Goal: Task Accomplishment & Management: Complete application form

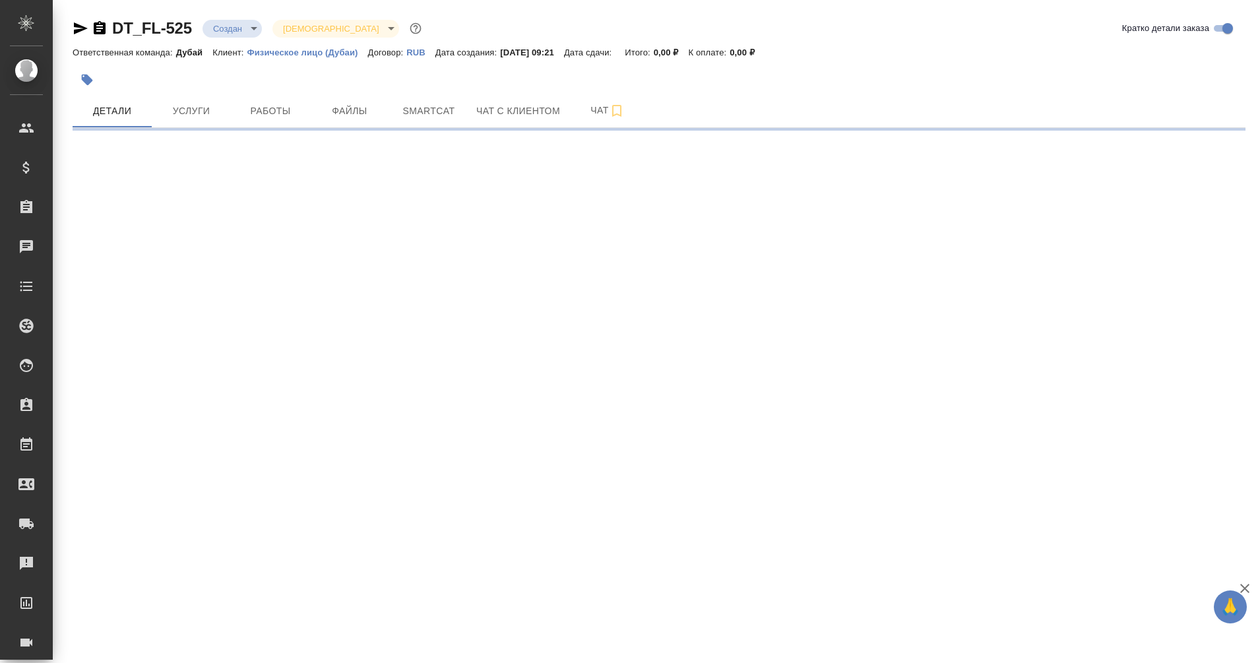
select select "RU"
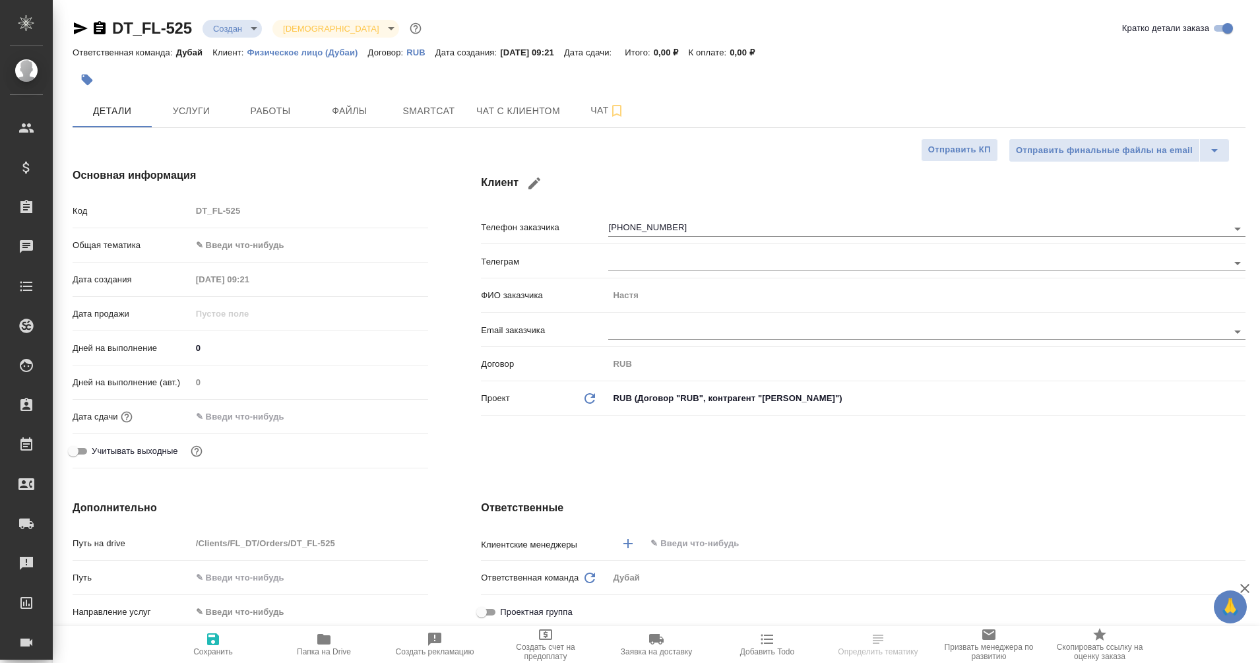
type textarea "x"
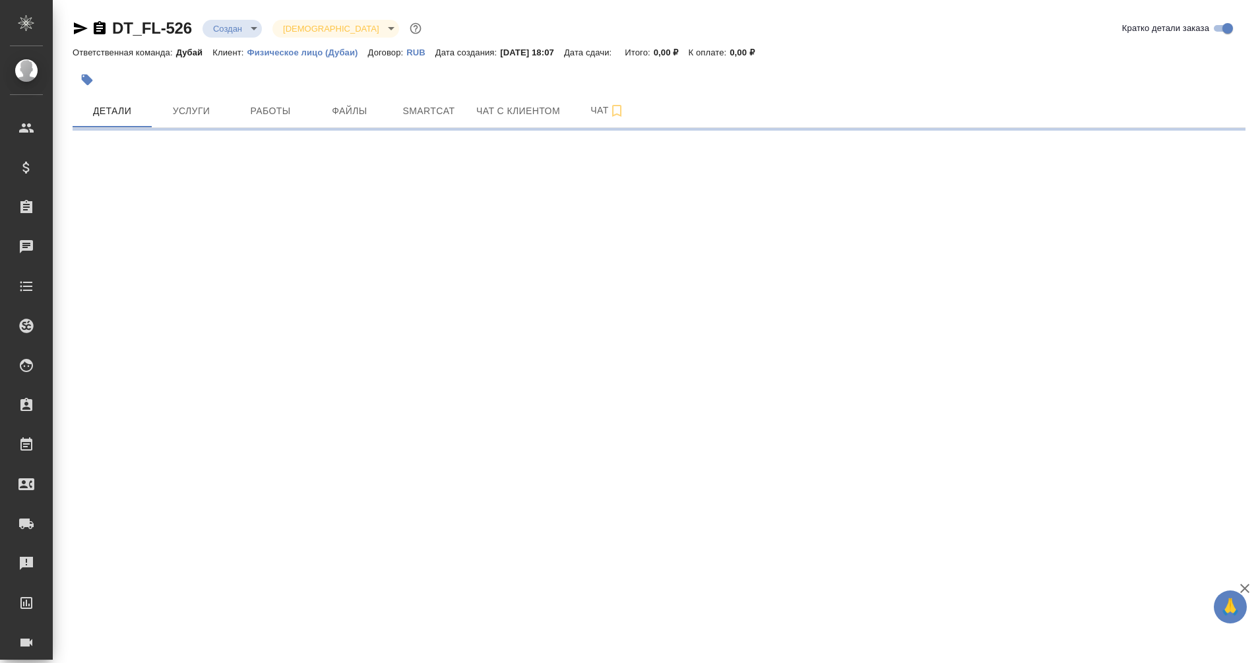
select select "RU"
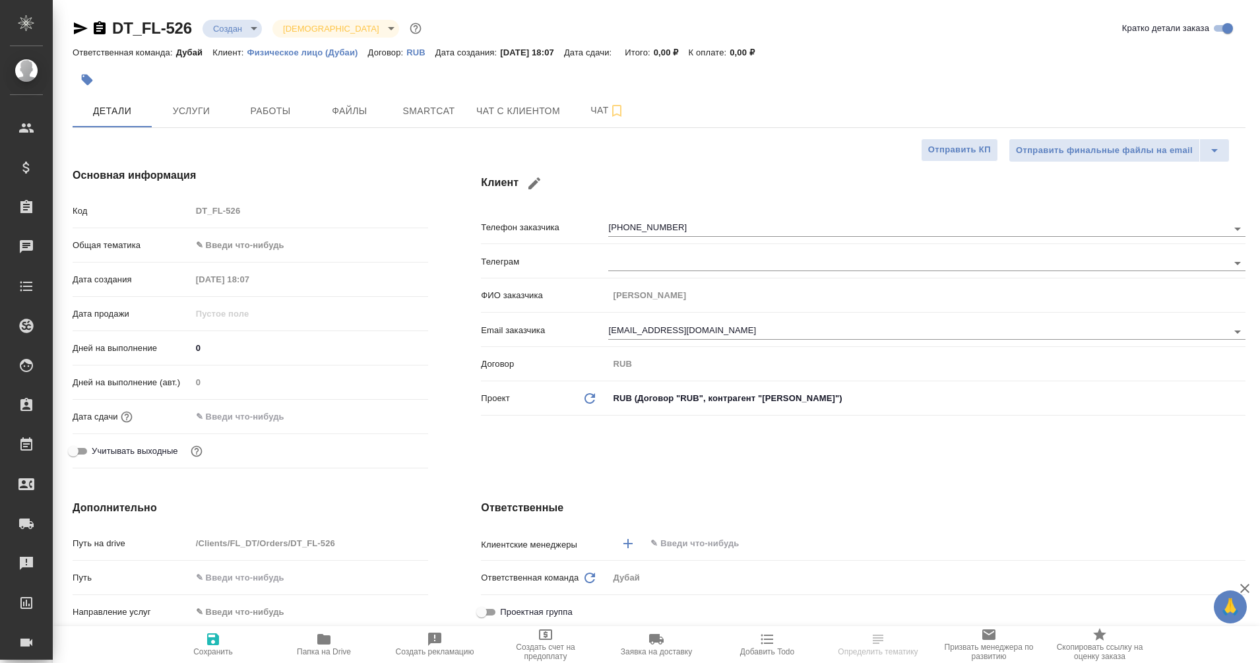
type textarea "x"
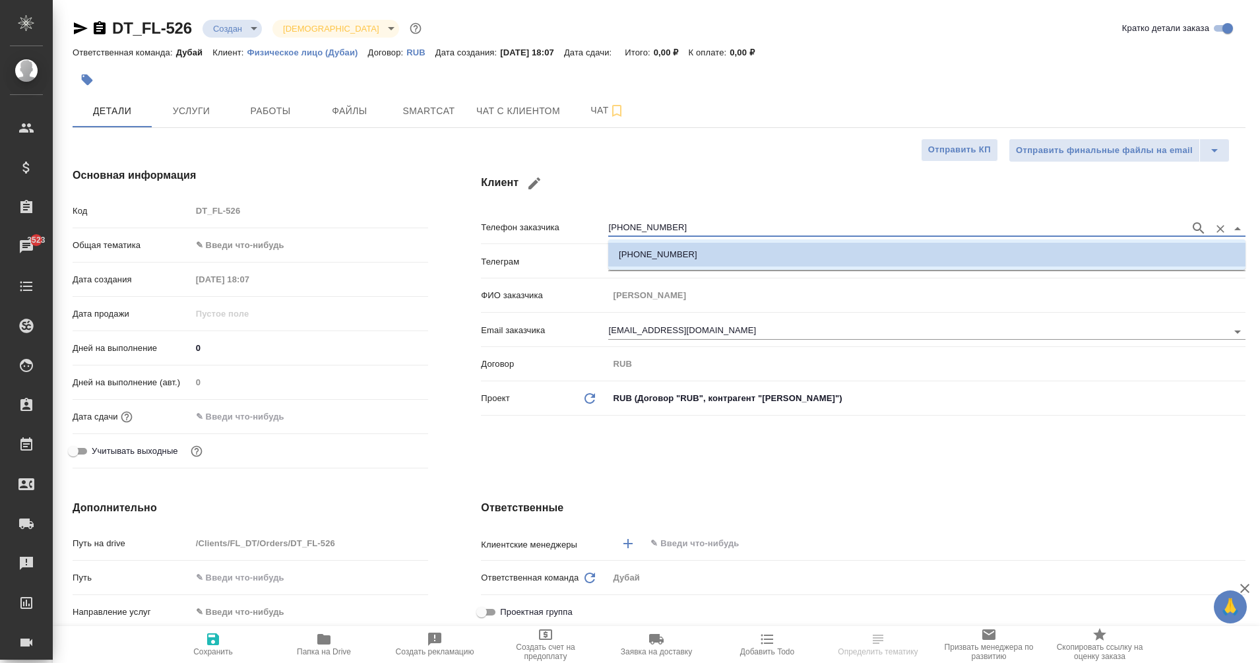
drag, startPoint x: 674, startPoint y: 225, endPoint x: 601, endPoint y: 247, distance: 76.4
click at [601, 247] on div "Телефон заказчика [PHONE_NUMBER]" at bounding box center [863, 232] width 765 height 34
type input "[PERSON_NAME]"
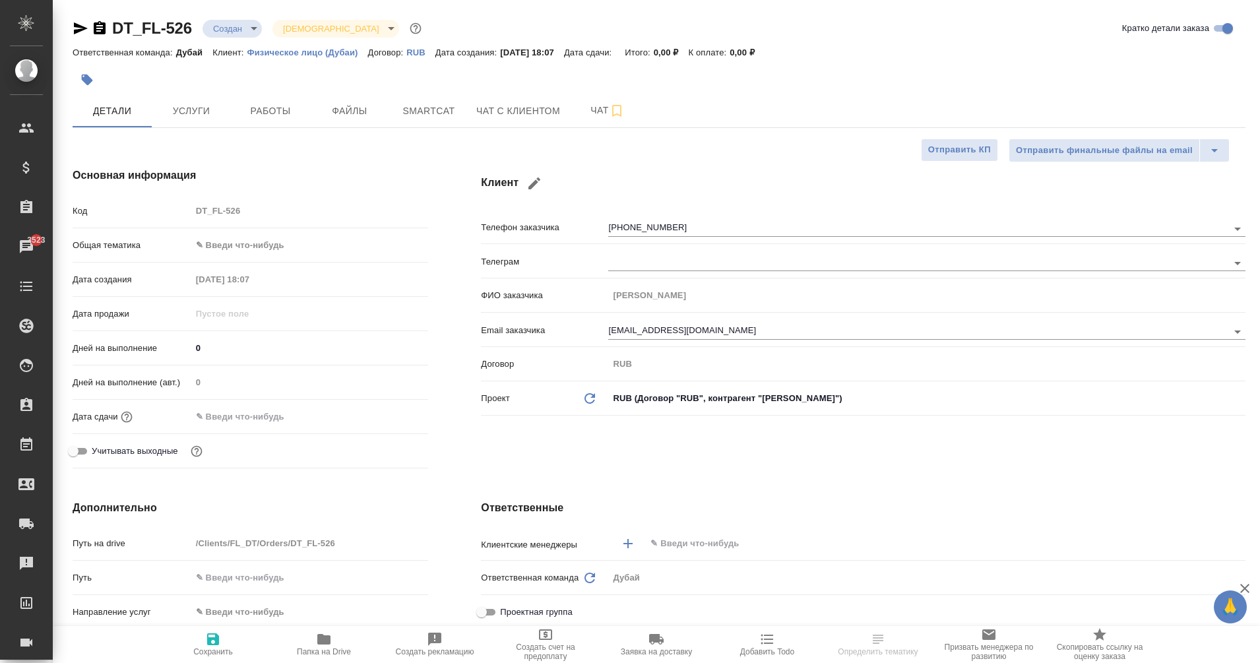
click at [734, 162] on div "Клиент Телефон заказчика +79093704339 Телеграм ФИО заказчика Михаил Email заказ…" at bounding box center [864, 320] width 818 height 359
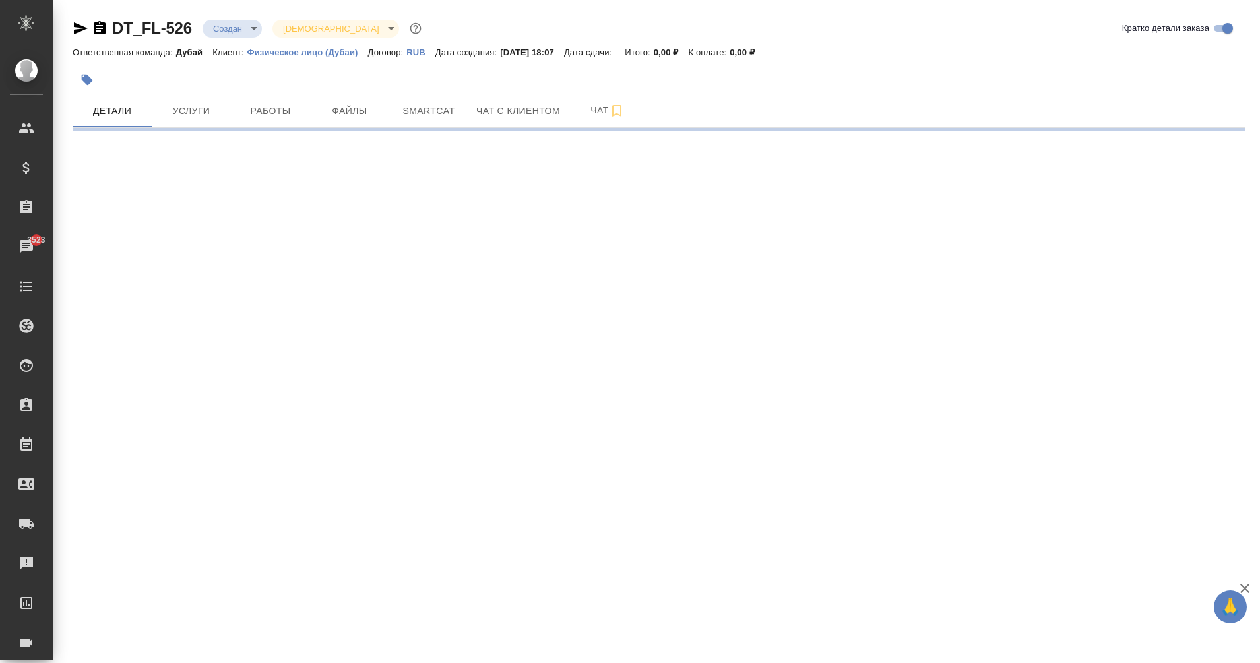
drag, startPoint x: 713, startPoint y: 331, endPoint x: 563, endPoint y: 336, distance: 149.9
select select "RU"
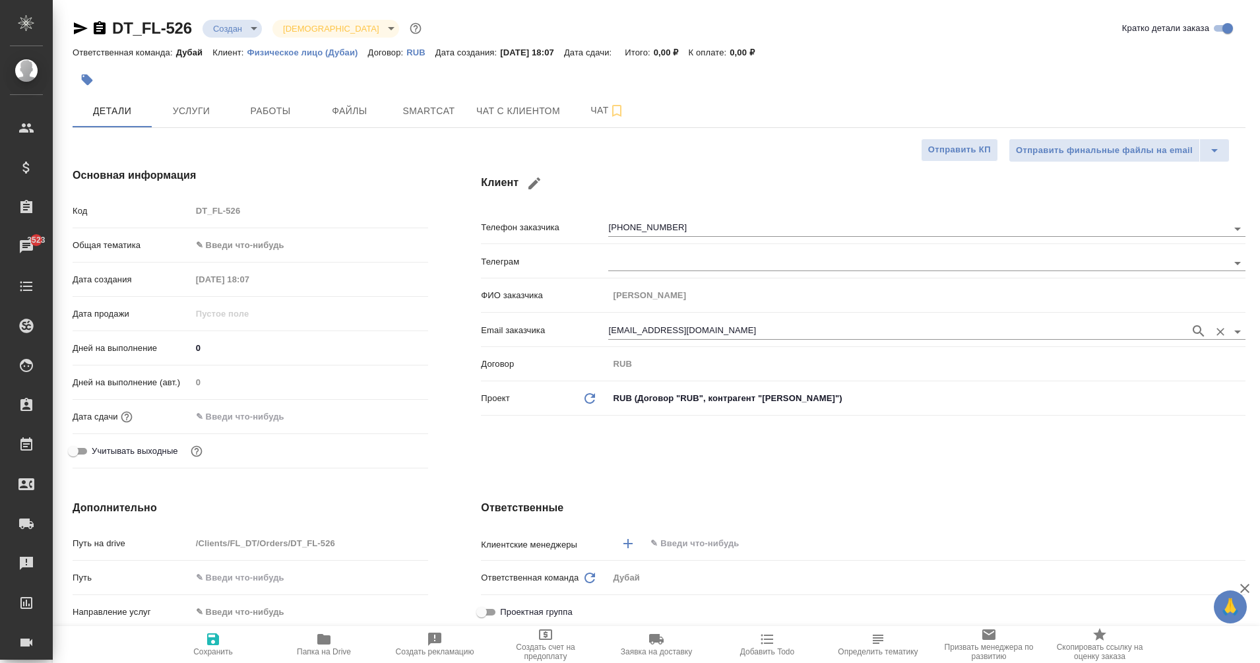
type textarea "x"
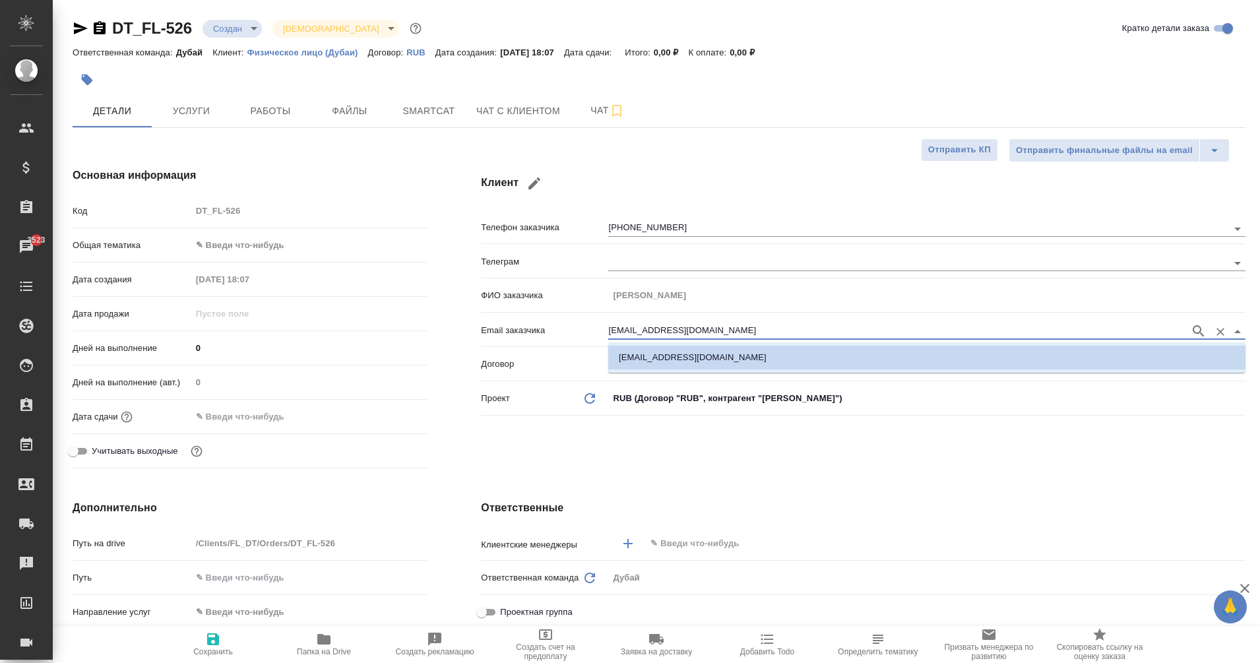
click at [659, 334] on input "davydovmd@proton.me" at bounding box center [895, 331] width 575 height 16
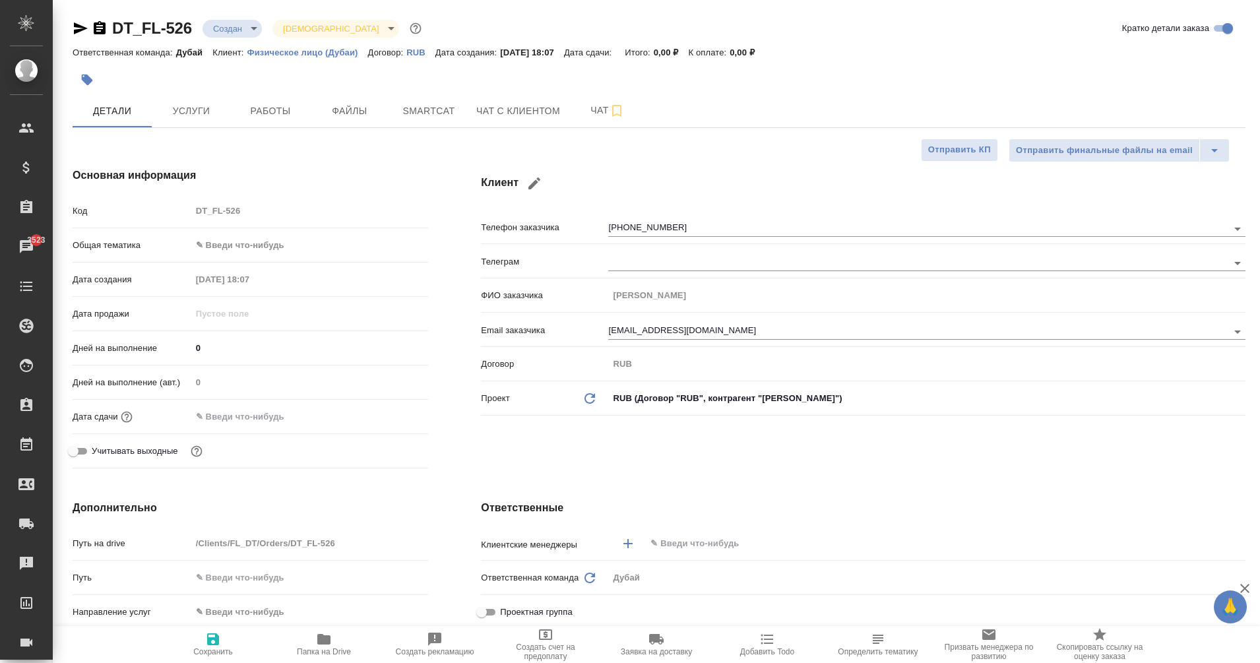
type textarea "x"
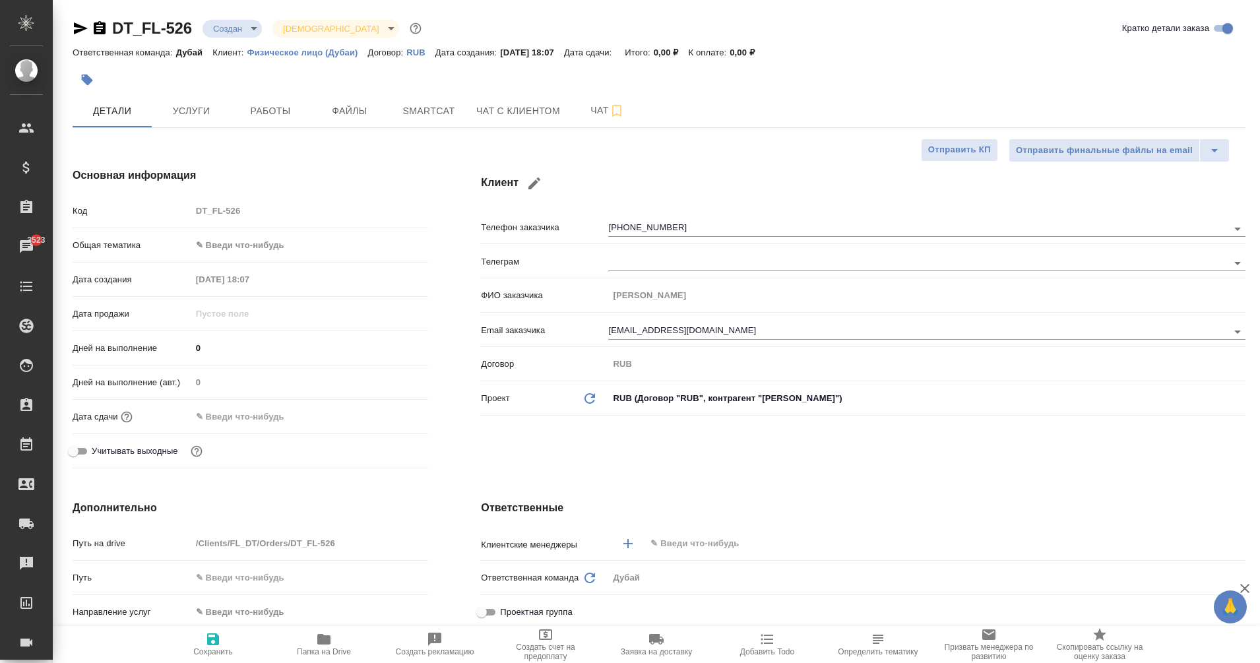
type textarea "x"
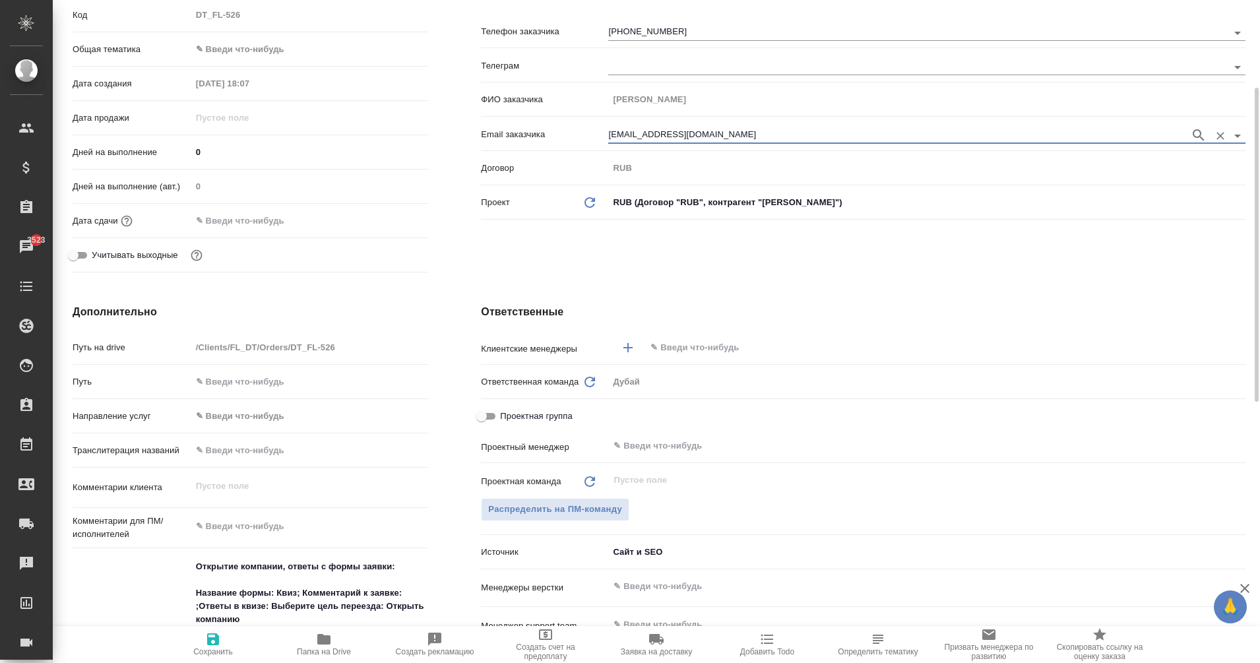
scroll to position [197, 0]
click at [374, 292] on div "Дополнительно Путь на drive /Clients/FL_DT/Orders/DT_FL-526 Путь Направление ус…" at bounding box center [250, 598] width 408 height 643
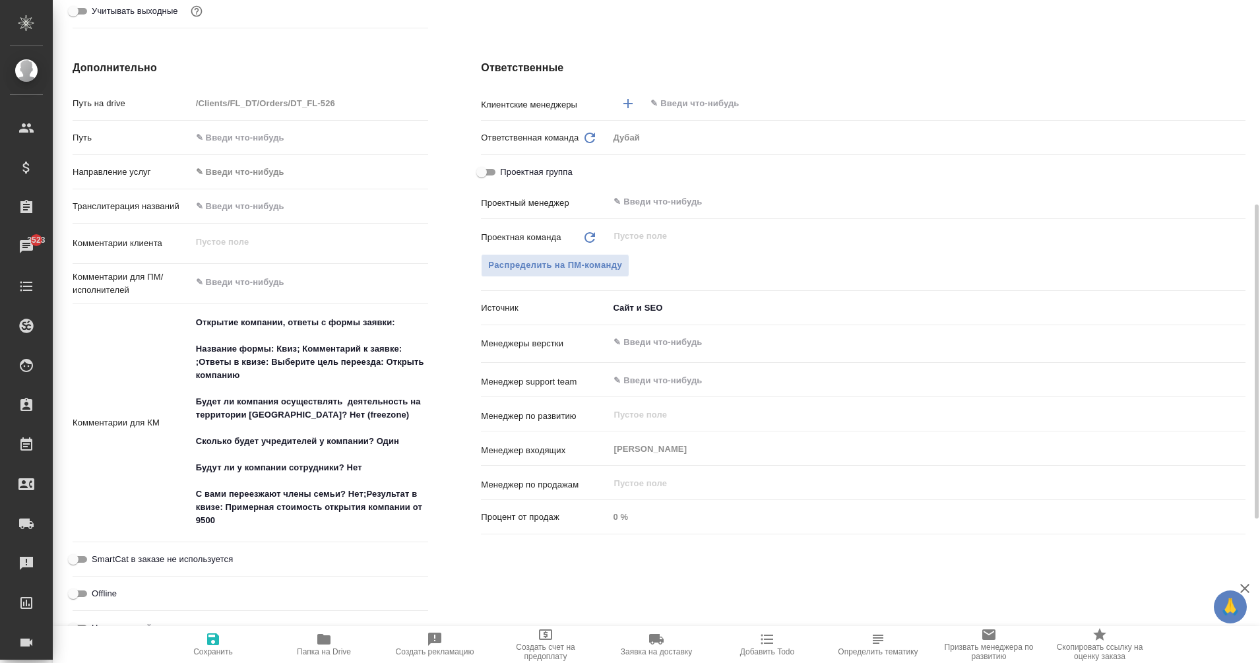
scroll to position [441, 0]
type textarea "x"
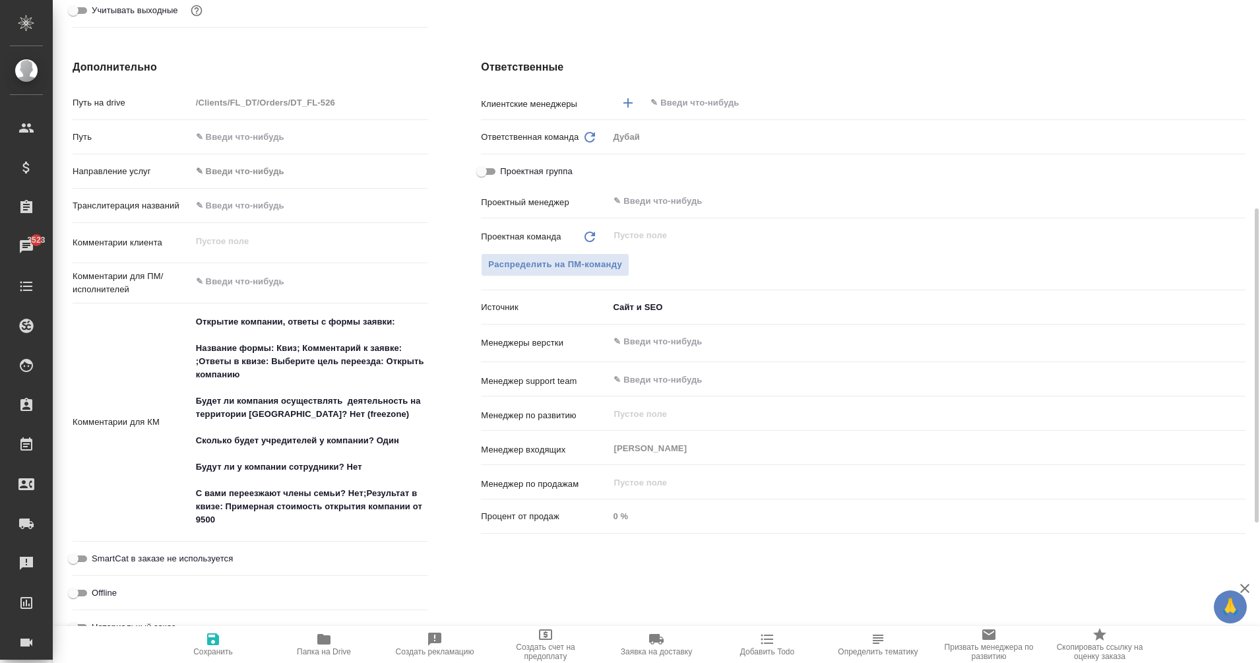
type textarea "x"
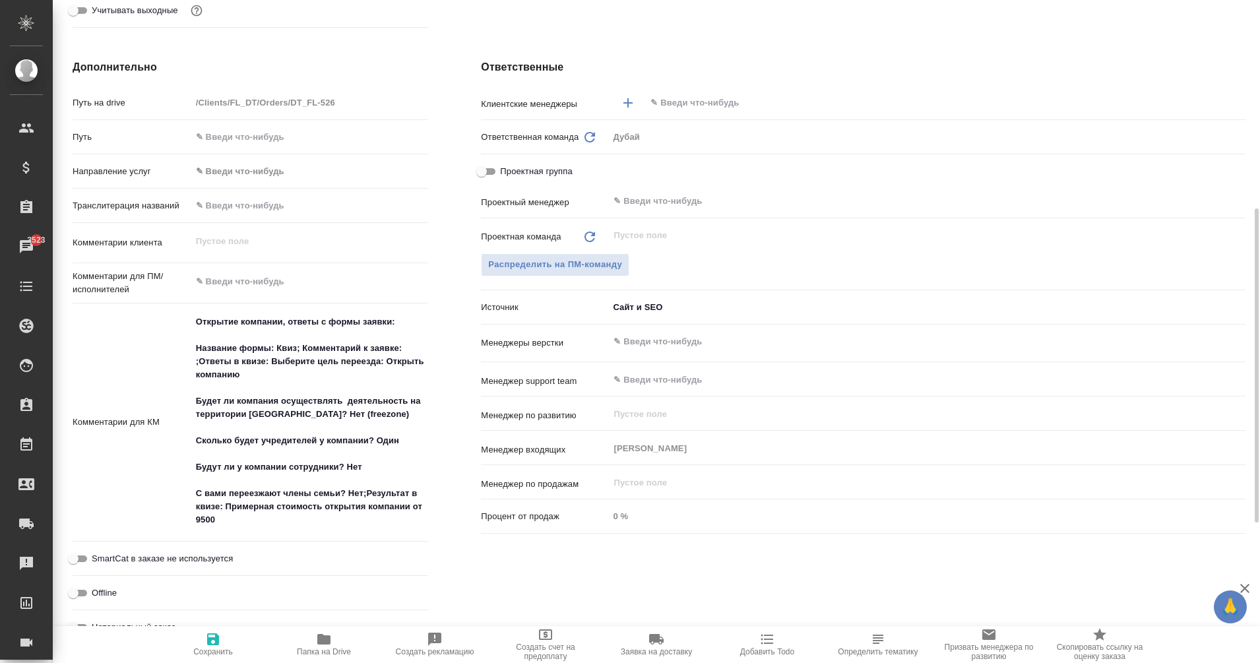
type textarea "x"
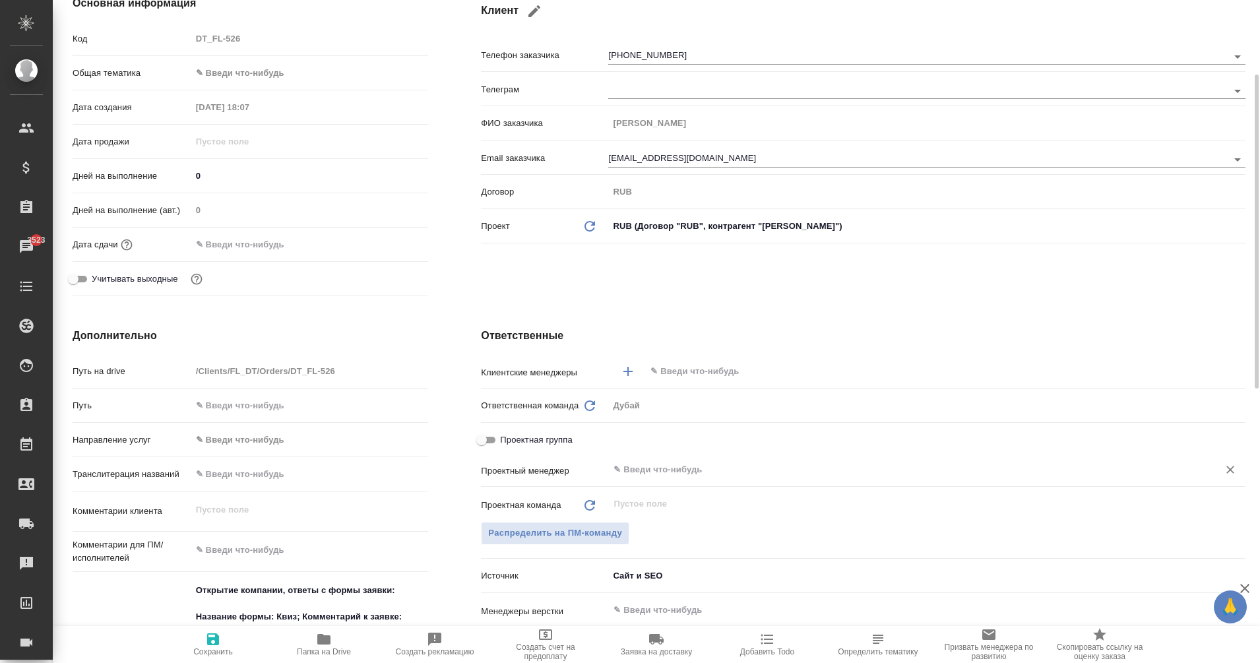
scroll to position [168, 0]
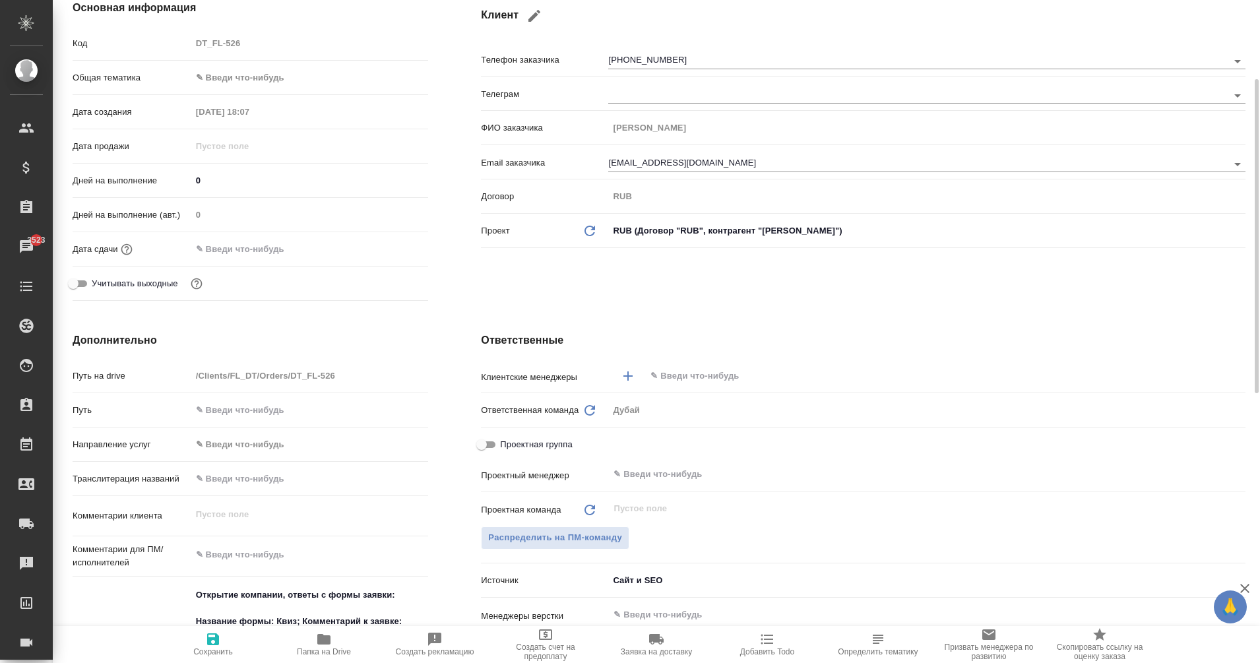
type textarea "x"
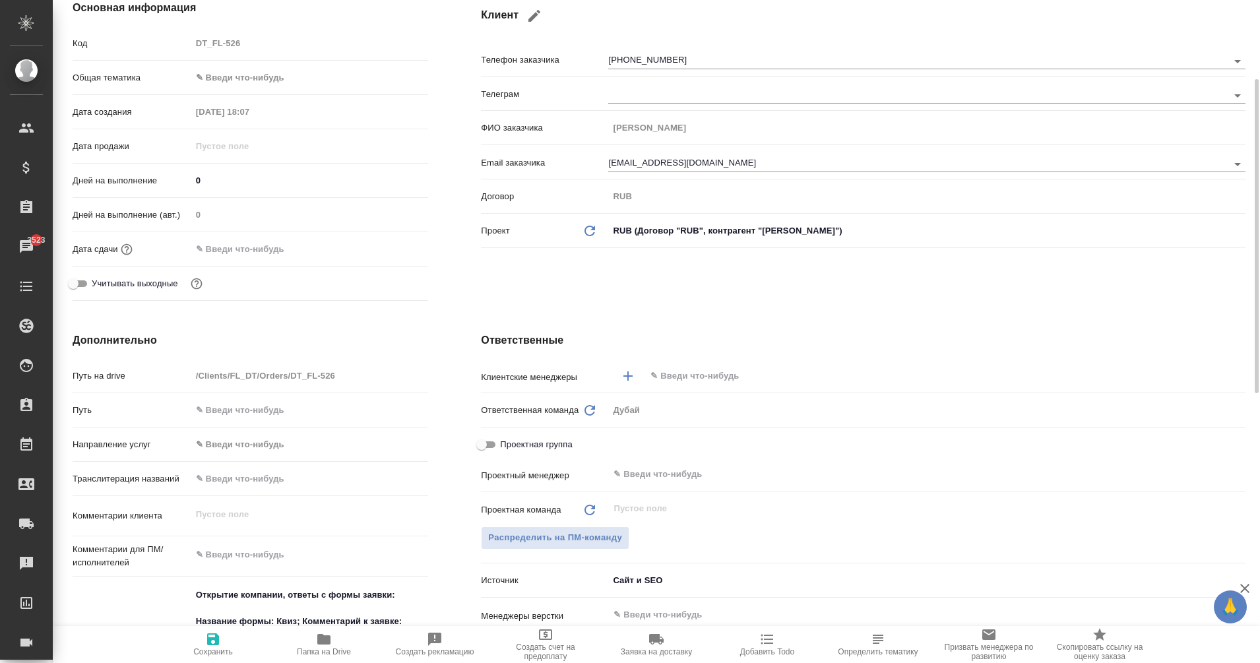
type textarea "x"
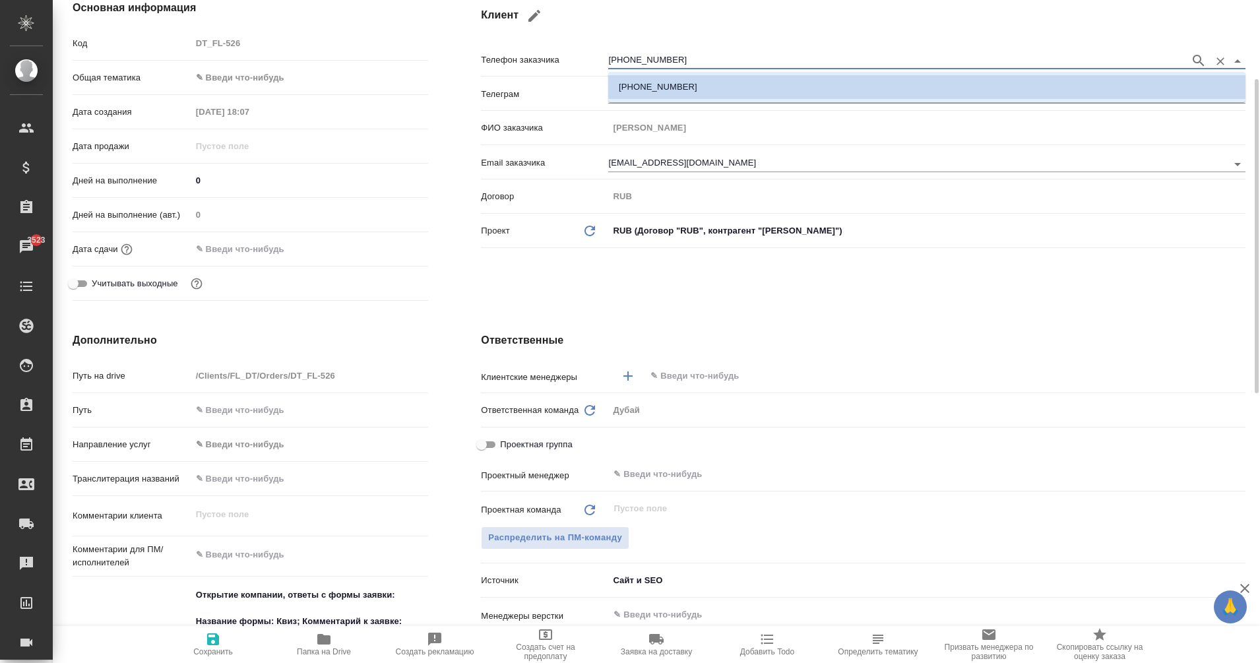
drag, startPoint x: 619, startPoint y: 57, endPoint x: 699, endPoint y: 53, distance: 80.6
click at [699, 53] on input "+79093704339" at bounding box center [895, 61] width 575 height 16
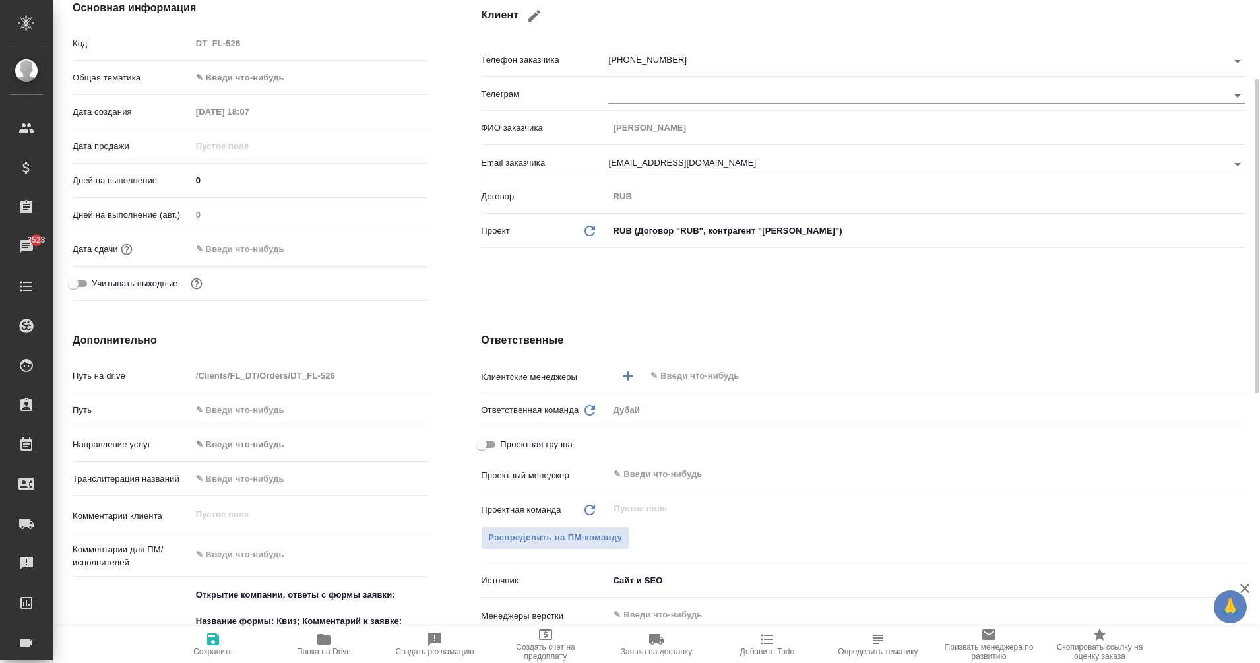
type textarea "x"
